Goal: Task Accomplishment & Management: Complete application form

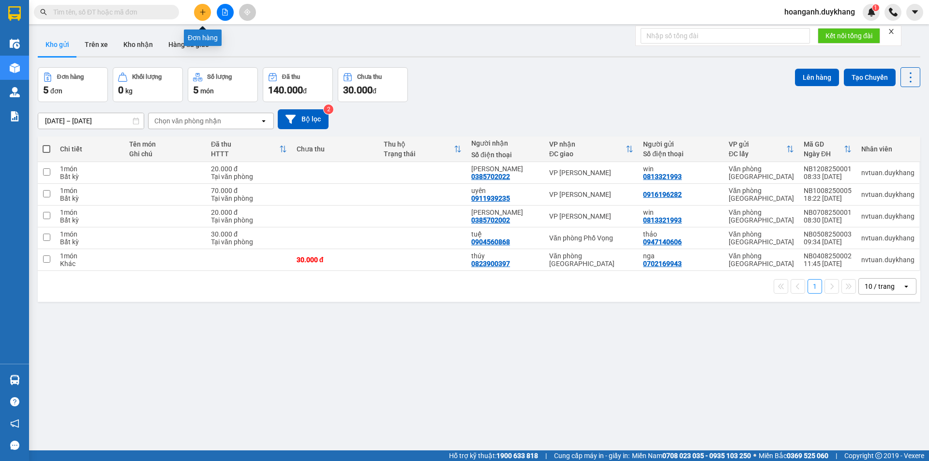
click at [207, 10] on button at bounding box center [202, 12] width 17 height 17
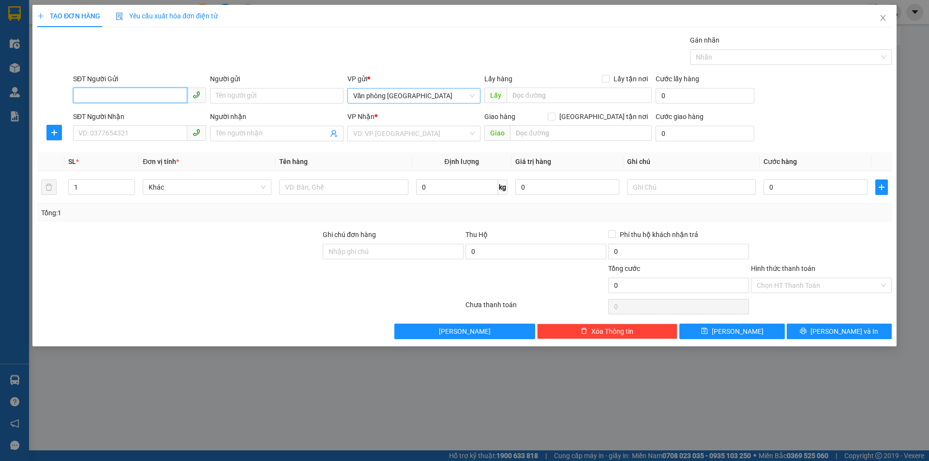
click at [426, 93] on span "Văn phòng [GEOGRAPHIC_DATA]" at bounding box center [413, 96] width 121 height 15
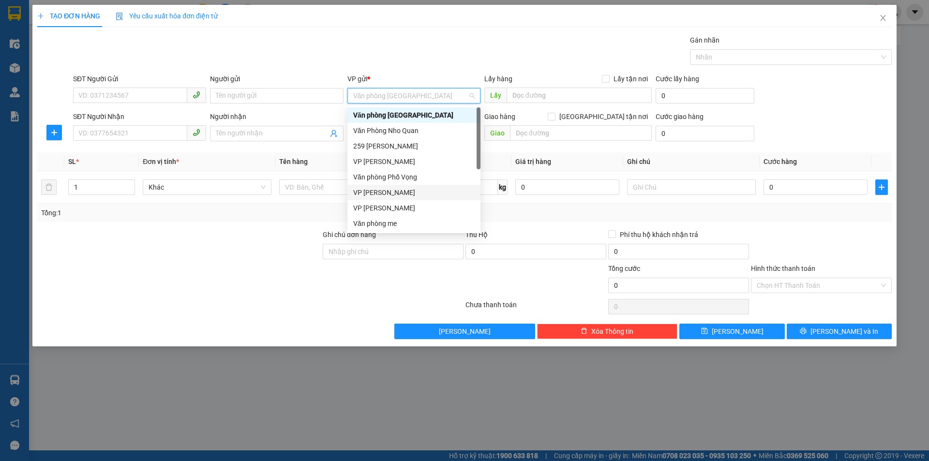
click at [400, 194] on div "VP [PERSON_NAME]" at bounding box center [413, 192] width 121 height 11
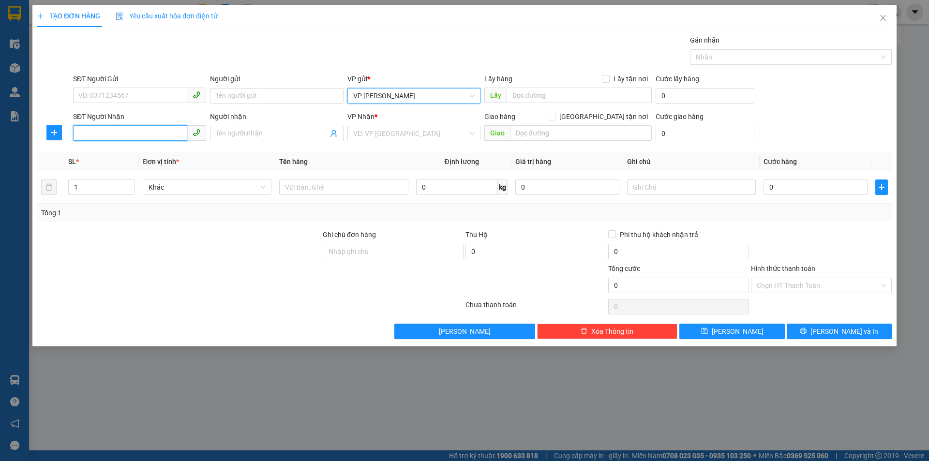
click at [118, 136] on input "SĐT Người Nhận" at bounding box center [130, 132] width 114 height 15
paste input "0337876428"
type input "0337876428"
click at [269, 136] on input "Người nhận" at bounding box center [272, 133] width 112 height 11
drag, startPoint x: 136, startPoint y: 135, endPoint x: 13, endPoint y: 134, distance: 123.9
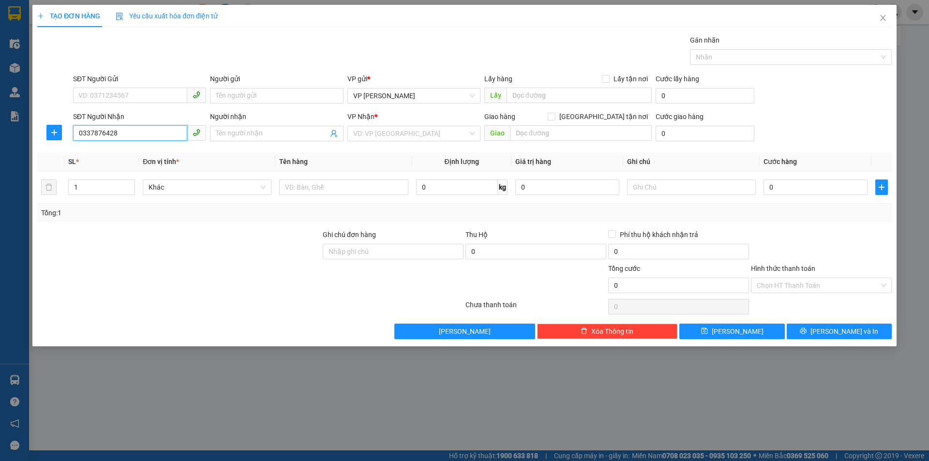
click at [13, 134] on div "TẠO ĐƠN HÀNG Yêu cầu xuất hóa đơn điện tử Transit Pickup Surcharge Ids Transit …" at bounding box center [464, 230] width 929 height 461
click at [106, 94] on input "SĐT Người Gửi" at bounding box center [130, 95] width 114 height 15
paste input "0337876428"
type input "0337876428"
drag, startPoint x: 130, startPoint y: 133, endPoint x: 0, endPoint y: 142, distance: 130.4
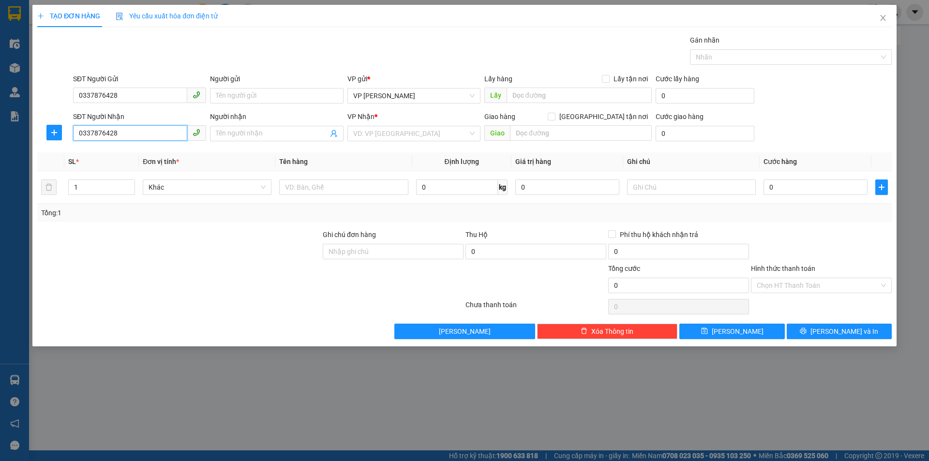
click at [0, 139] on div "TẠO ĐƠN HÀNG Yêu cầu xuất hóa đơn điện tử Transit Pickup Surcharge Ids Transit …" at bounding box center [464, 230] width 929 height 461
type input "0869355565"
click at [260, 136] on input "Người nhận" at bounding box center [272, 133] width 112 height 11
type input "C Nga"
click at [404, 136] on input "search" at bounding box center [410, 133] width 115 height 15
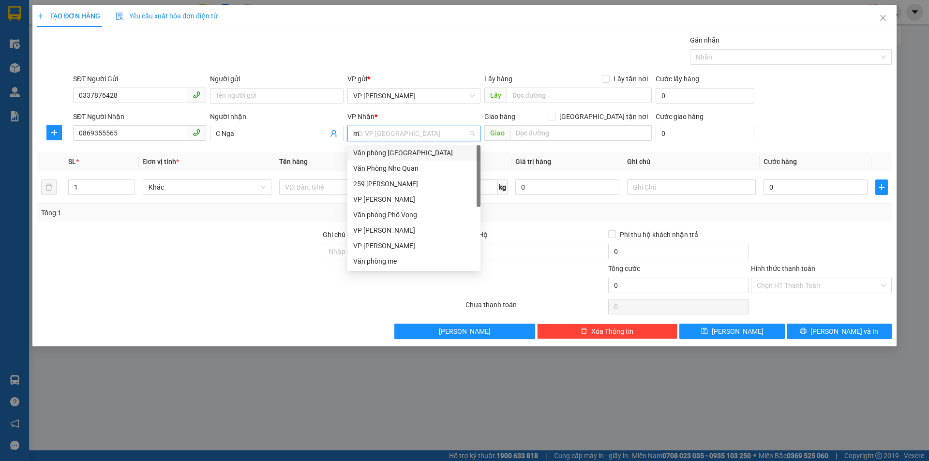
type input "me"
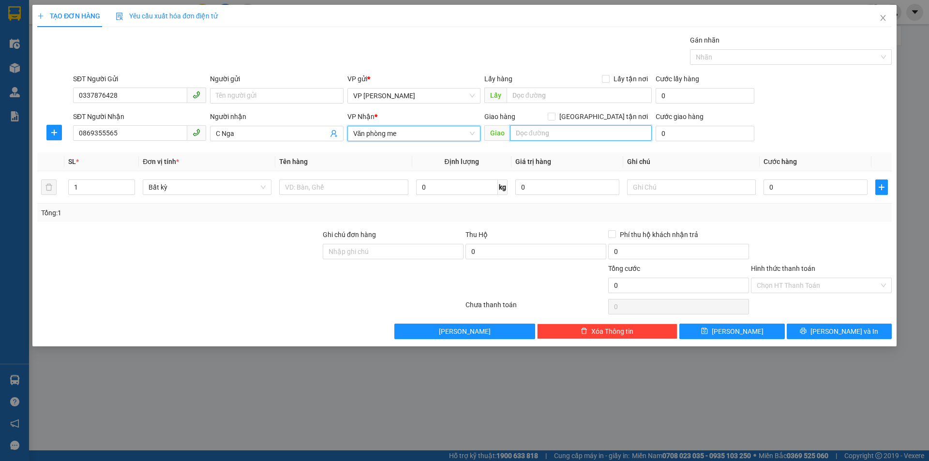
click at [570, 133] on input "text" at bounding box center [581, 132] width 142 height 15
type input "2 [DEMOGRAPHIC_DATA]"
click at [692, 130] on input "0" at bounding box center [705, 133] width 99 height 15
type input "8"
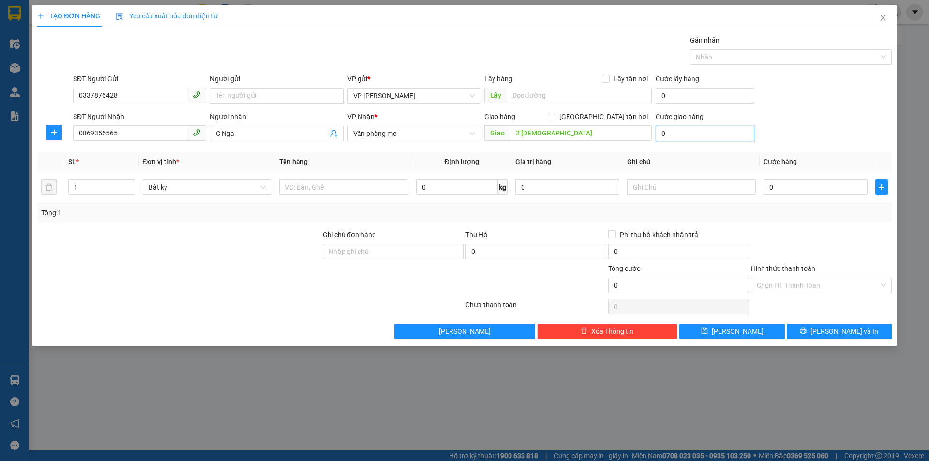
type input "8"
type input "80"
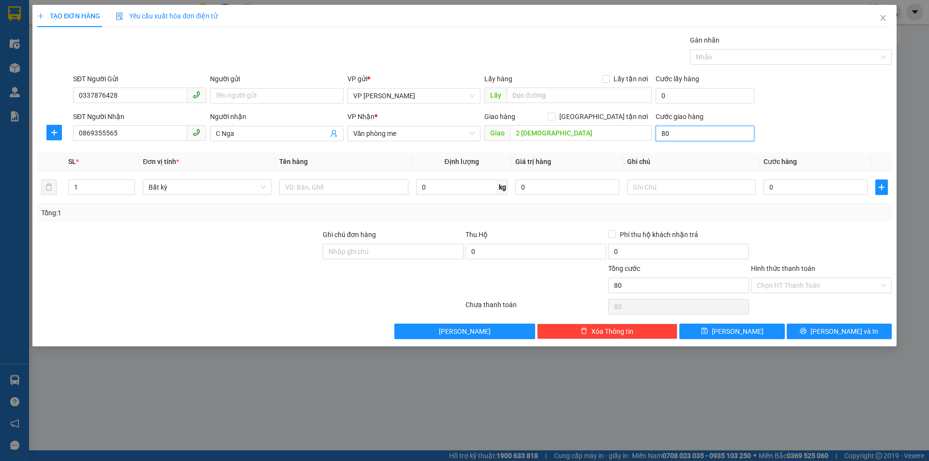
type input "800"
type input "8.000"
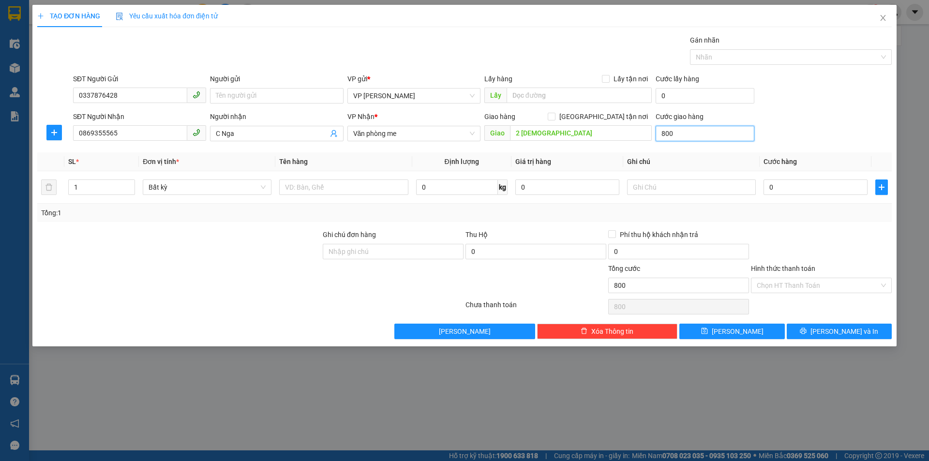
type input "8.000"
type input "80.000"
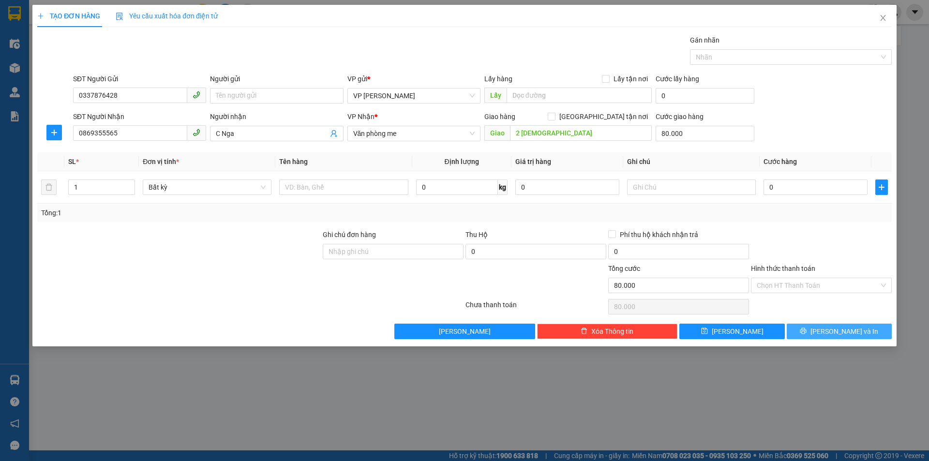
click at [838, 333] on span "[PERSON_NAME] và In" at bounding box center [844, 331] width 68 height 11
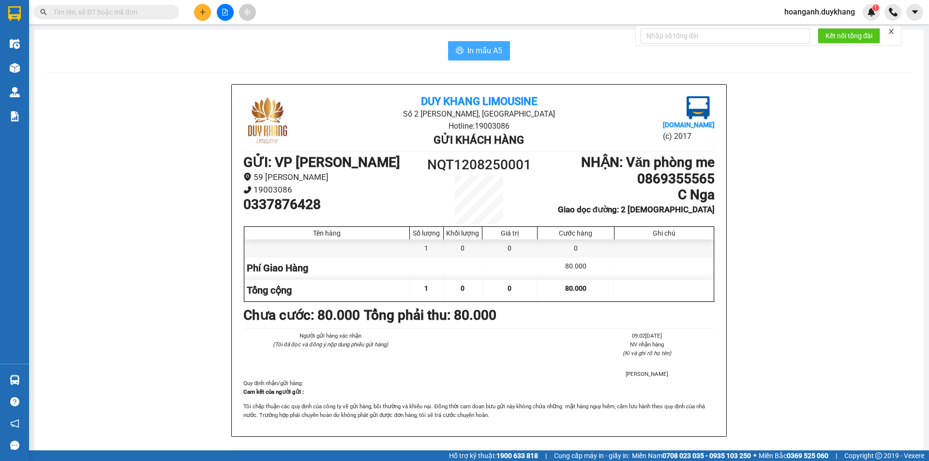
click at [478, 53] on span "In mẫu A5" at bounding box center [484, 51] width 35 height 12
